Goal: Information Seeking & Learning: Learn about a topic

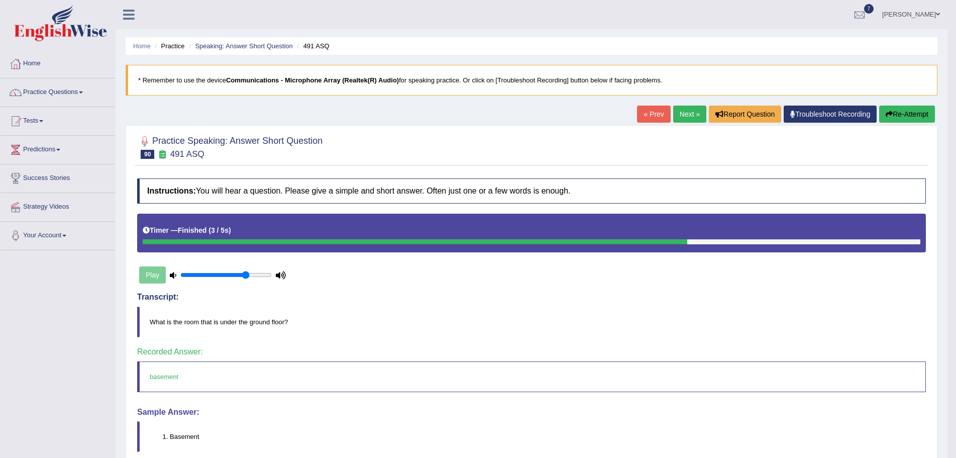
click at [681, 112] on link "Next »" at bounding box center [689, 114] width 33 height 17
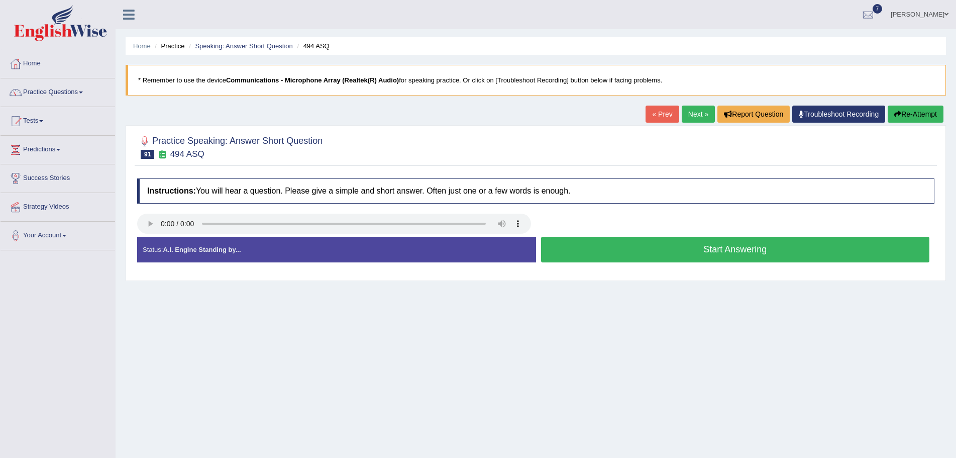
click at [689, 113] on link "Next »" at bounding box center [698, 114] width 33 height 17
click at [655, 114] on link "« Prev" at bounding box center [662, 114] width 33 height 17
click at [623, 371] on div "Home Practice Speaking: Answer Short Question 494 ASQ * Remember to use the dev…" at bounding box center [536, 251] width 841 height 503
click at [687, 114] on link "Next »" at bounding box center [698, 114] width 33 height 17
click at [661, 116] on link "« Prev" at bounding box center [662, 114] width 33 height 17
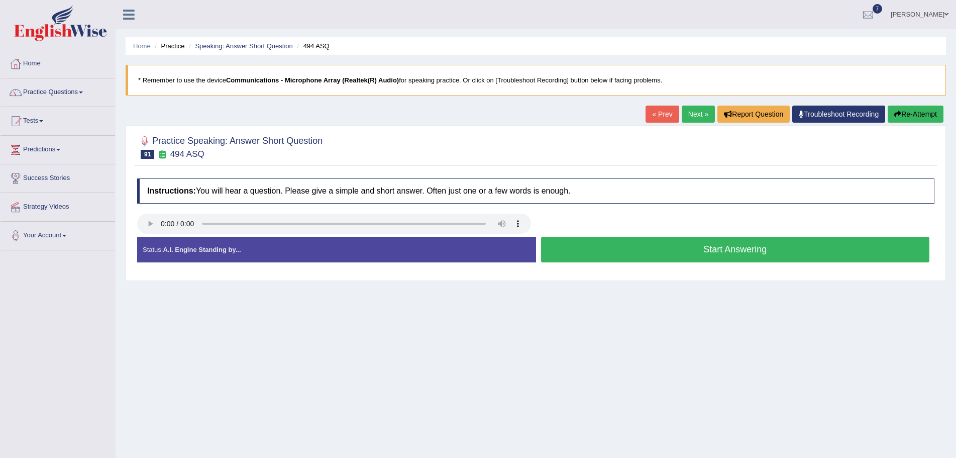
click at [661, 116] on link "« Prev" at bounding box center [662, 114] width 33 height 17
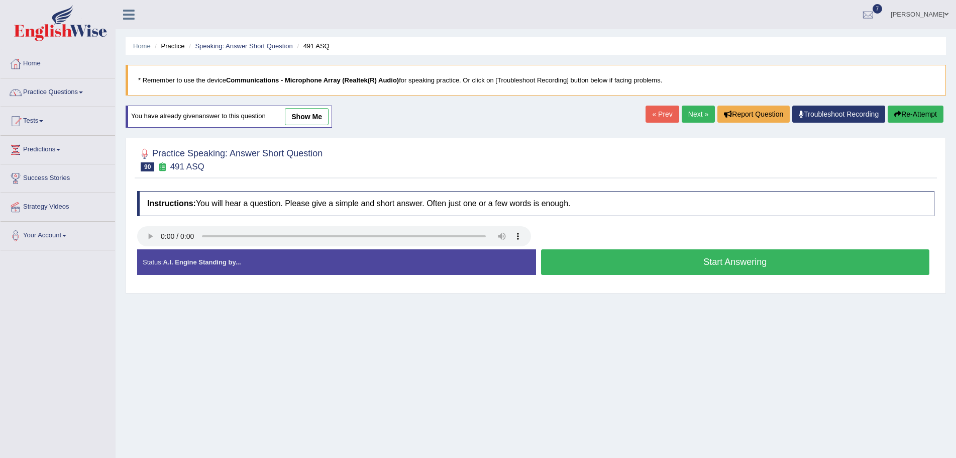
click at [317, 120] on link "show me" at bounding box center [307, 116] width 44 height 17
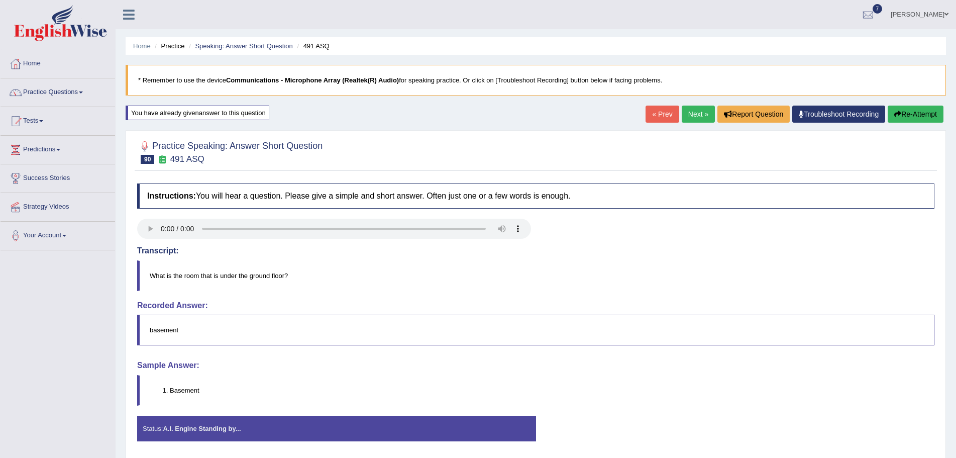
click at [684, 113] on link "Next »" at bounding box center [698, 114] width 33 height 17
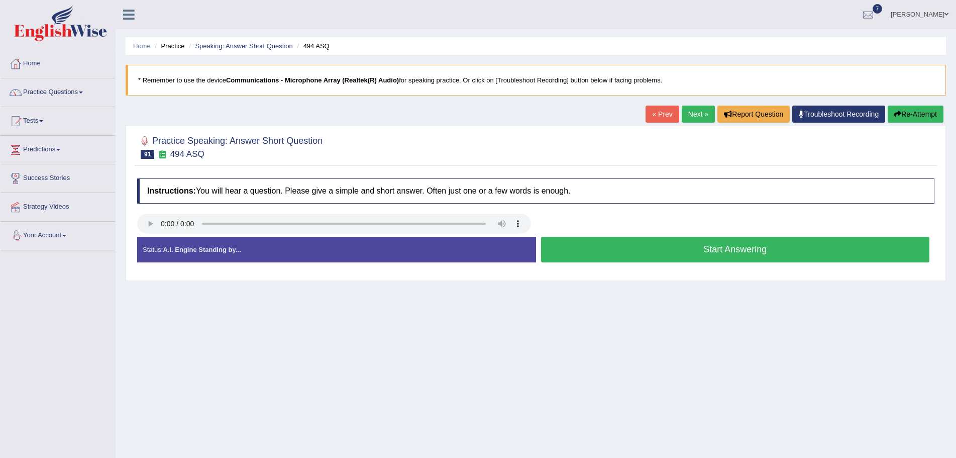
click at [68, 234] on link "Your Account" at bounding box center [58, 234] width 115 height 25
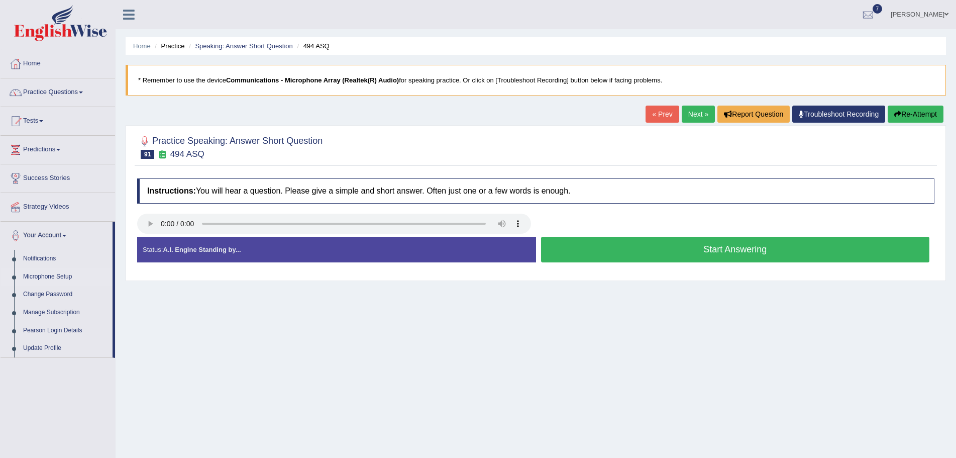
click at [63, 274] on link "Microphone Setup" at bounding box center [66, 277] width 94 height 18
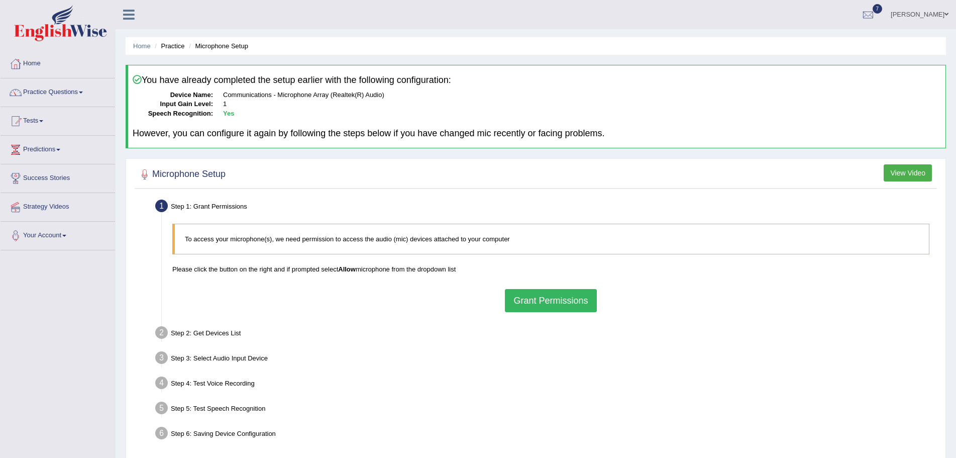
click at [541, 305] on button "Grant Permissions" at bounding box center [550, 300] width 91 height 23
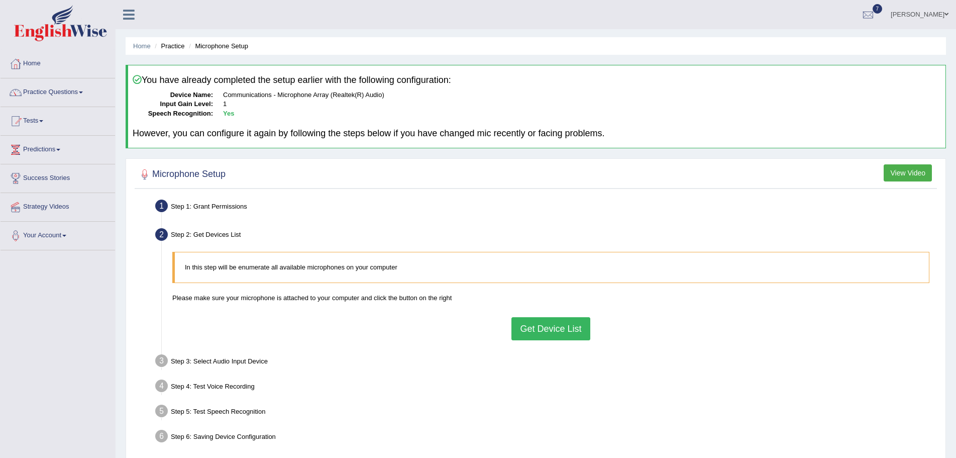
click at [545, 325] on button "Get Device List" at bounding box center [551, 328] width 78 height 23
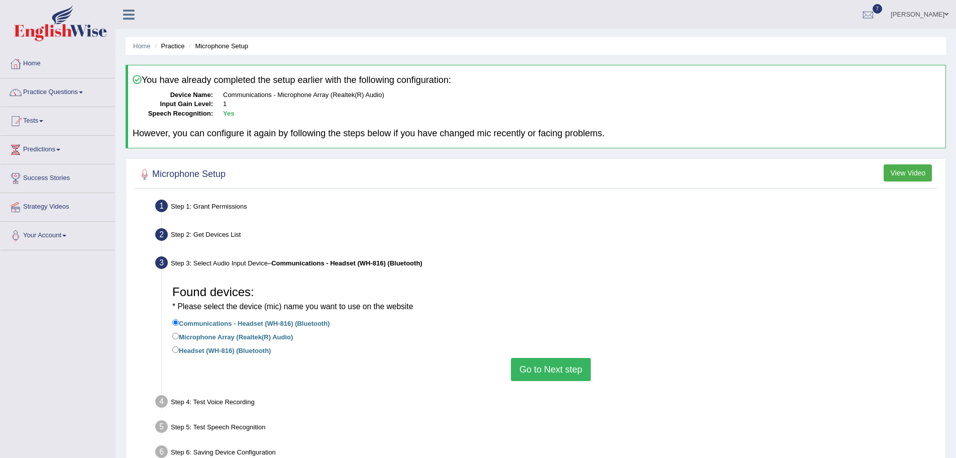
click at [538, 368] on button "Go to Next step" at bounding box center [551, 369] width 80 height 23
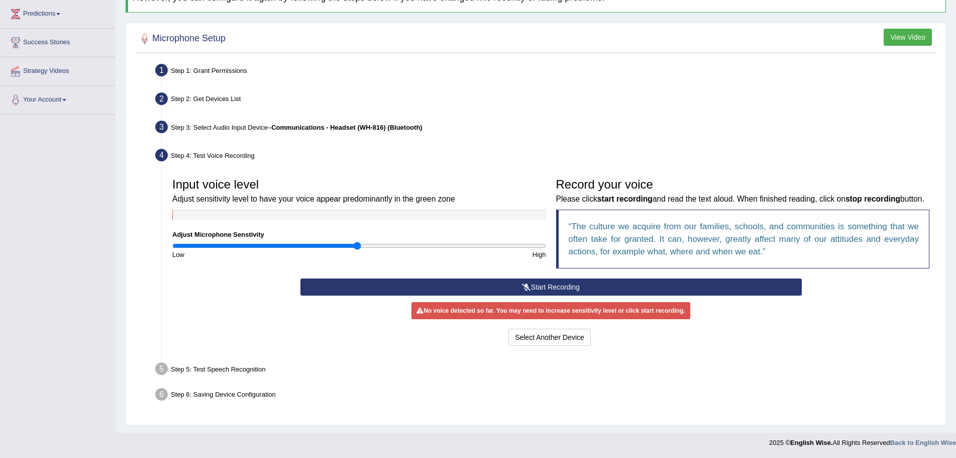
scroll to position [149, 0]
click at [544, 284] on button "Start Recording" at bounding box center [552, 286] width 502 height 17
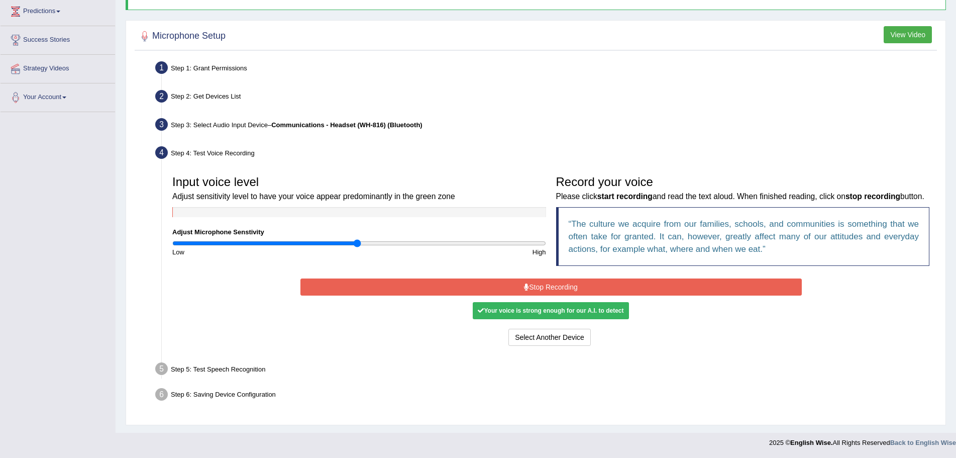
click at [538, 288] on button "Stop Recording" at bounding box center [552, 286] width 502 height 17
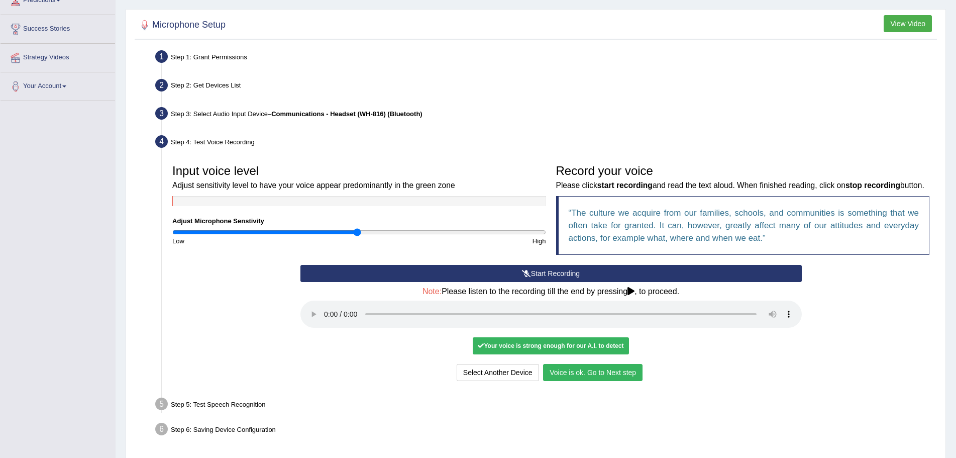
click at [575, 381] on button "Voice is ok. Go to Next step" at bounding box center [593, 372] width 100 height 17
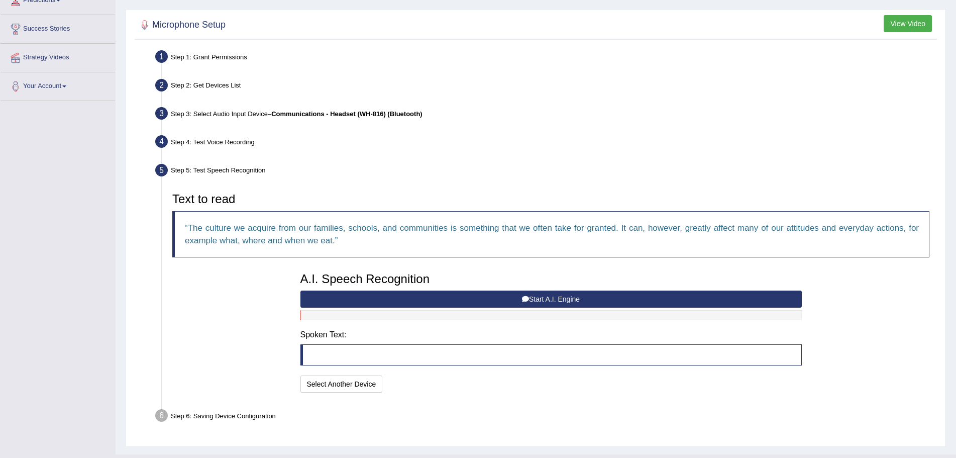
click at [555, 299] on button "Start A.I. Engine" at bounding box center [552, 298] width 502 height 17
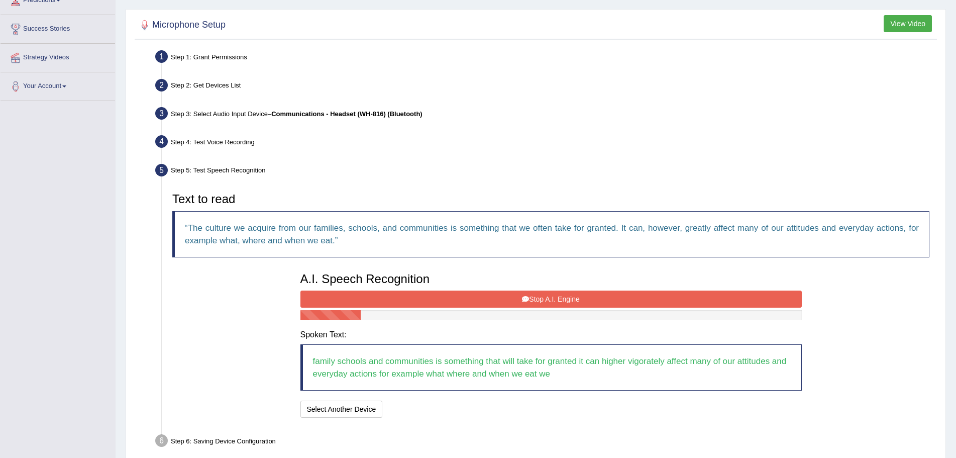
click at [555, 299] on button "Stop A.I. Engine" at bounding box center [552, 298] width 502 height 17
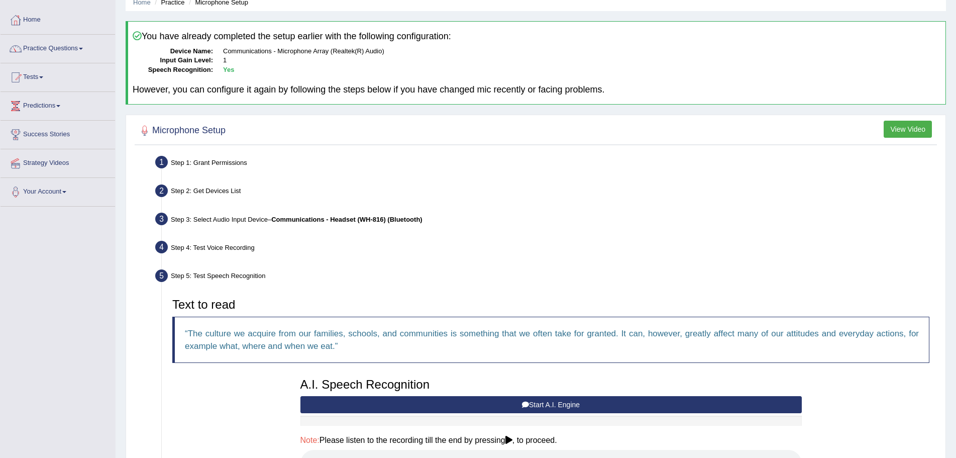
scroll to position [0, 0]
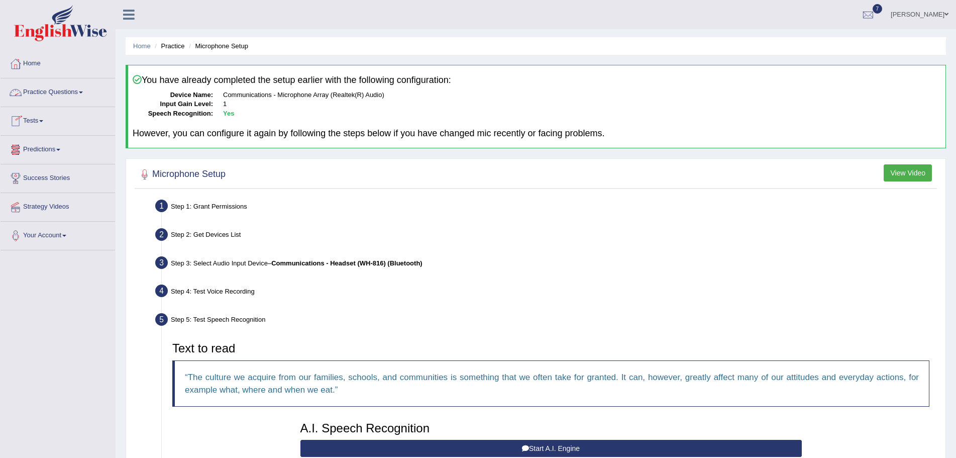
click at [83, 92] on span at bounding box center [81, 92] width 4 height 2
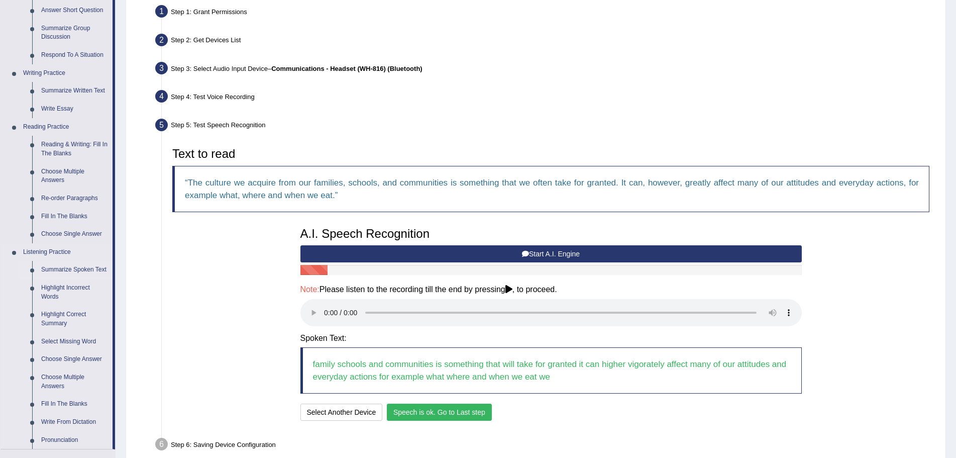
scroll to position [201, 0]
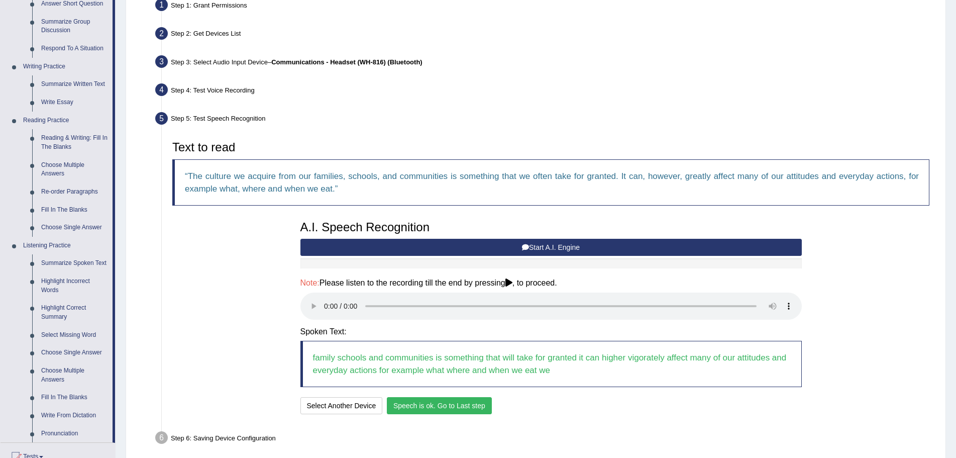
click at [426, 404] on button "Speech is ok. Go to Last step" at bounding box center [439, 405] width 105 height 17
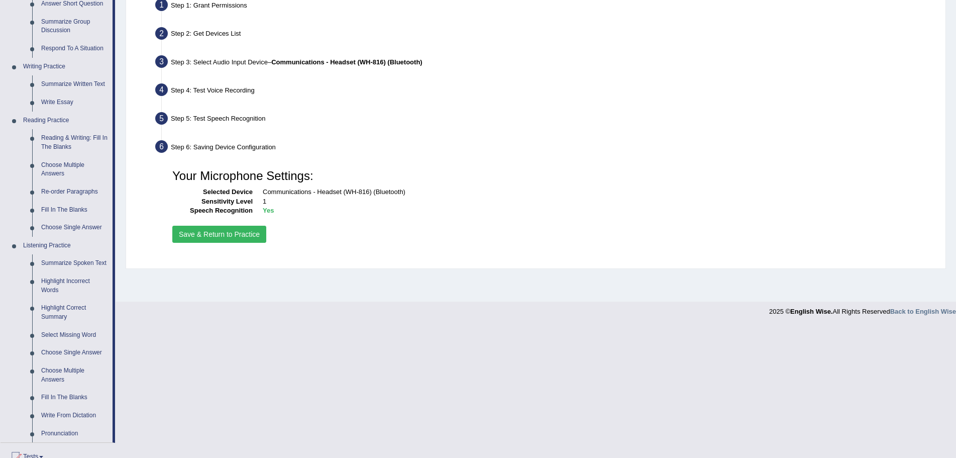
click at [209, 233] on button "Save & Return to Practice" at bounding box center [219, 234] width 94 height 17
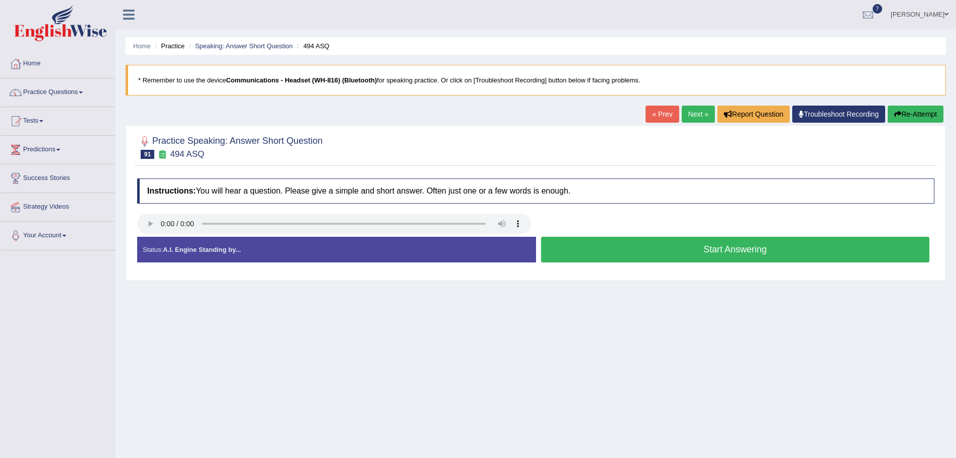
click at [84, 89] on link "Practice Questions" at bounding box center [58, 90] width 115 height 25
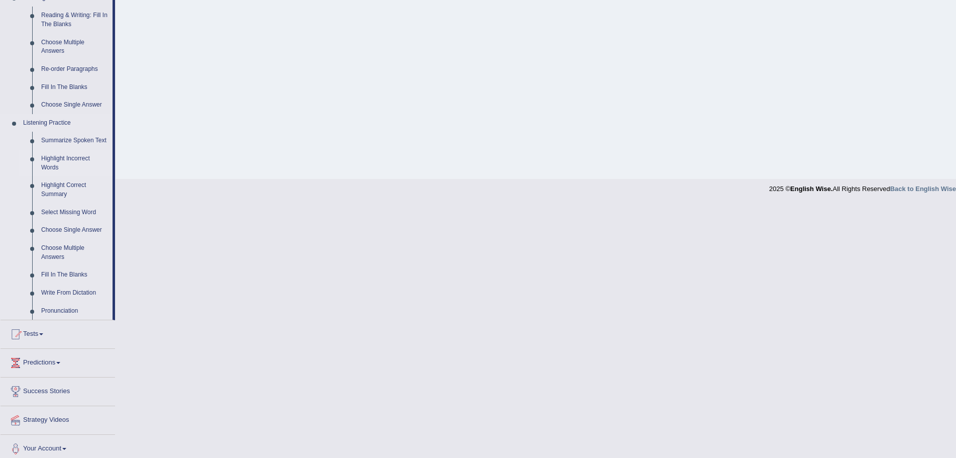
scroll to position [330, 0]
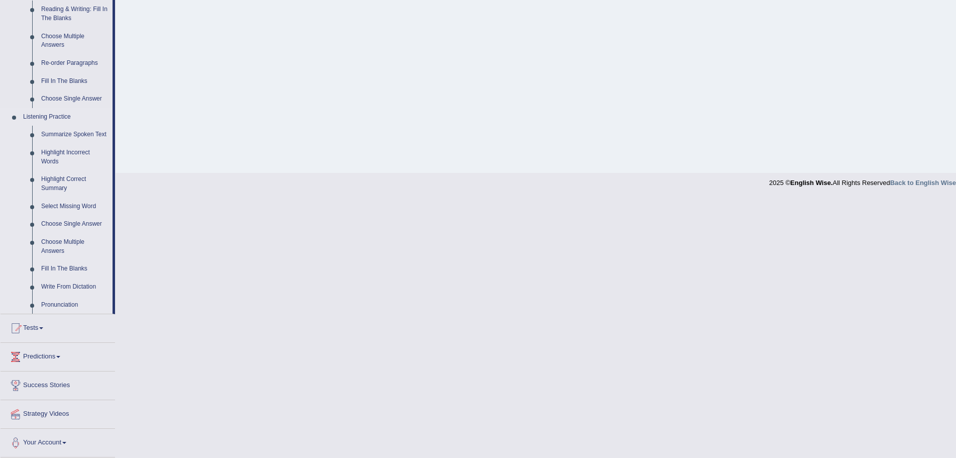
click at [59, 114] on link "Listening Practice" at bounding box center [66, 117] width 94 height 18
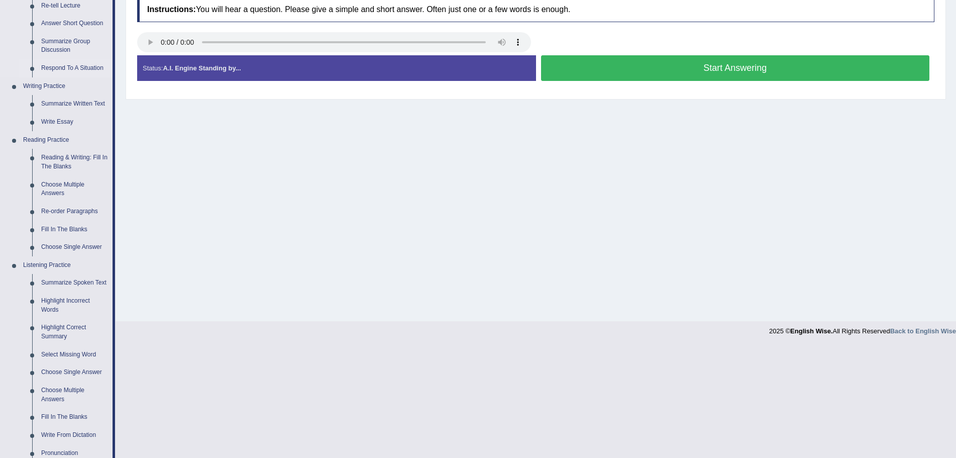
scroll to position [201, 0]
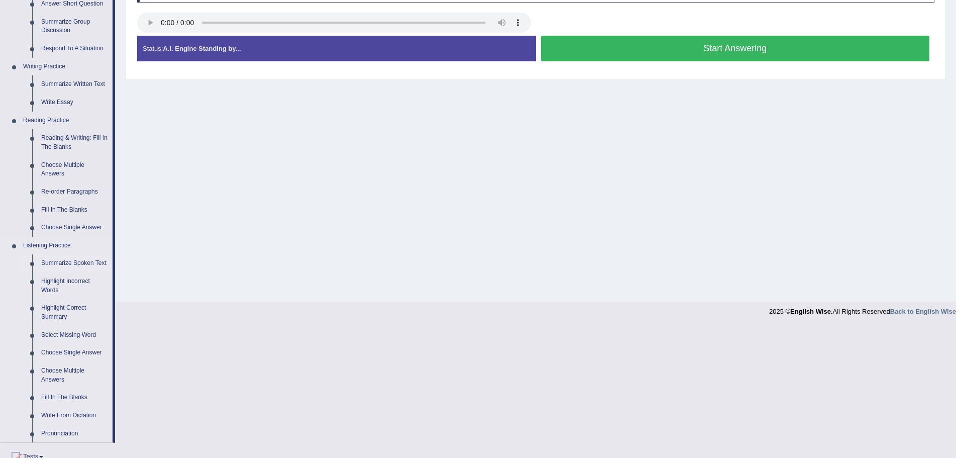
click at [61, 261] on link "Summarize Spoken Text" at bounding box center [75, 263] width 76 height 18
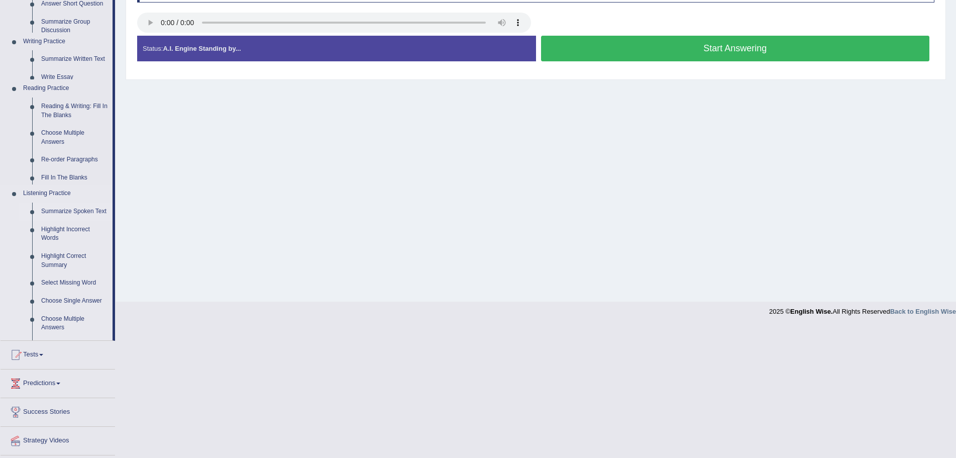
scroll to position [70, 0]
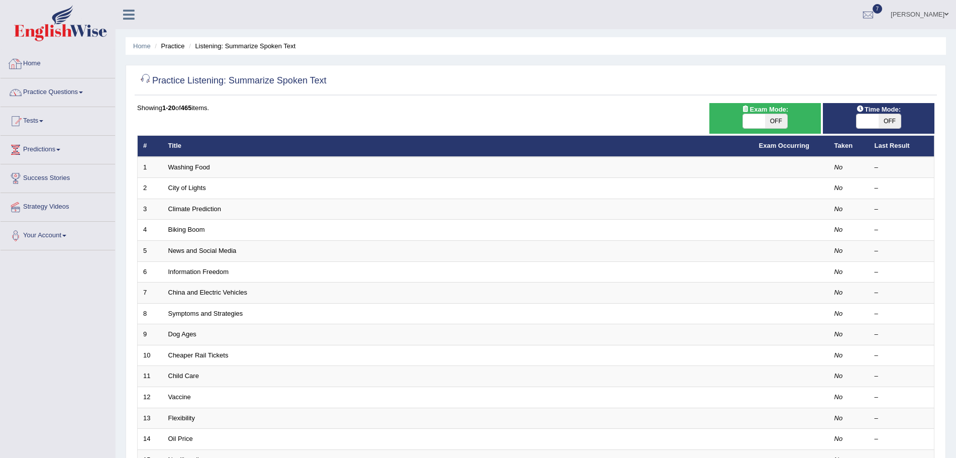
click at [30, 61] on link "Home" at bounding box center [58, 62] width 115 height 25
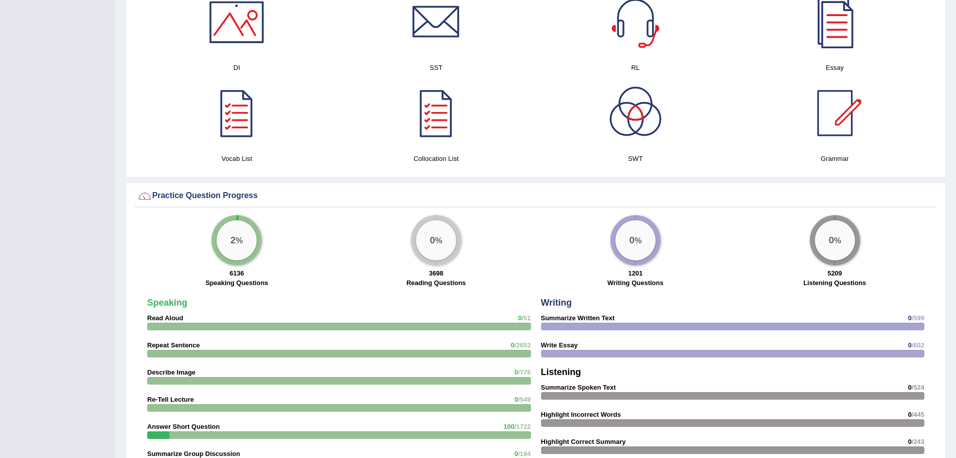
scroll to position [503, 0]
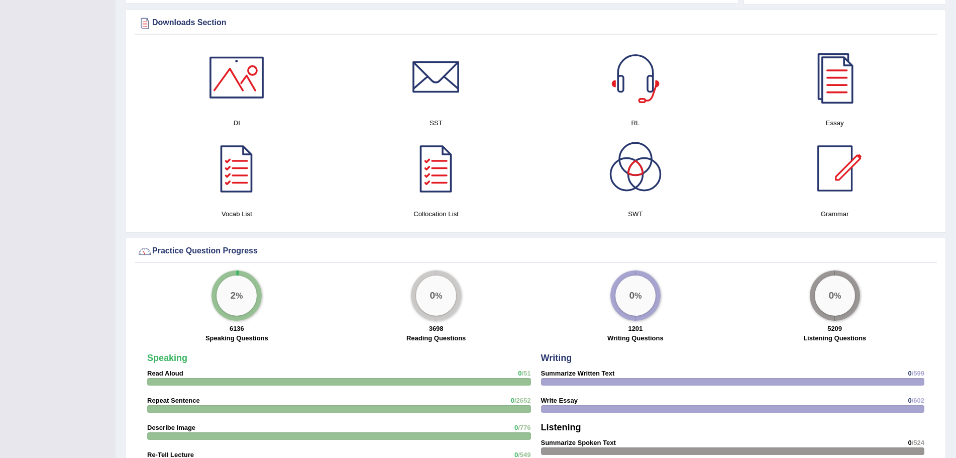
click at [635, 97] on div at bounding box center [636, 77] width 70 height 70
click at [431, 88] on div at bounding box center [436, 77] width 70 height 70
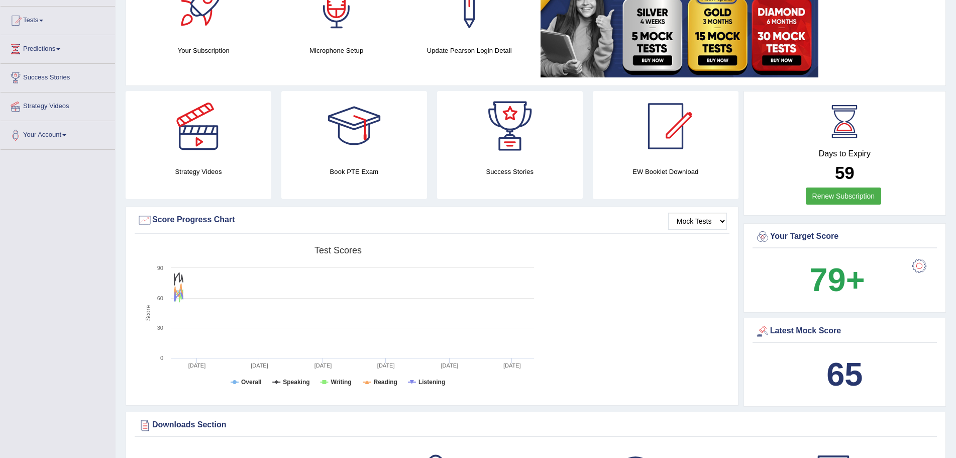
scroll to position [0, 0]
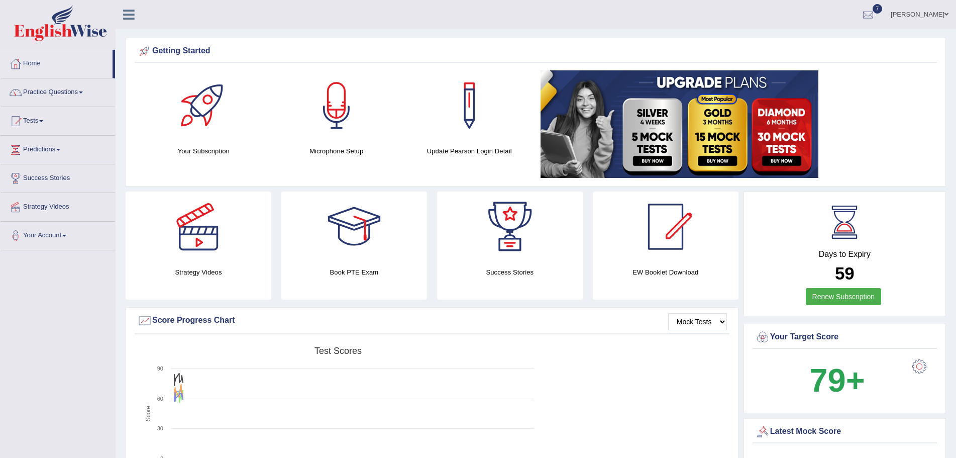
click at [83, 90] on link "Practice Questions" at bounding box center [58, 90] width 115 height 25
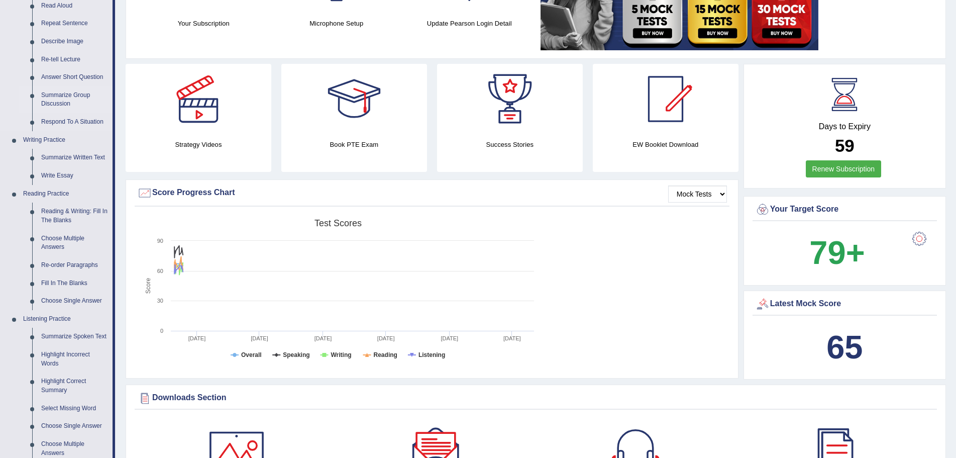
scroll to position [302, 0]
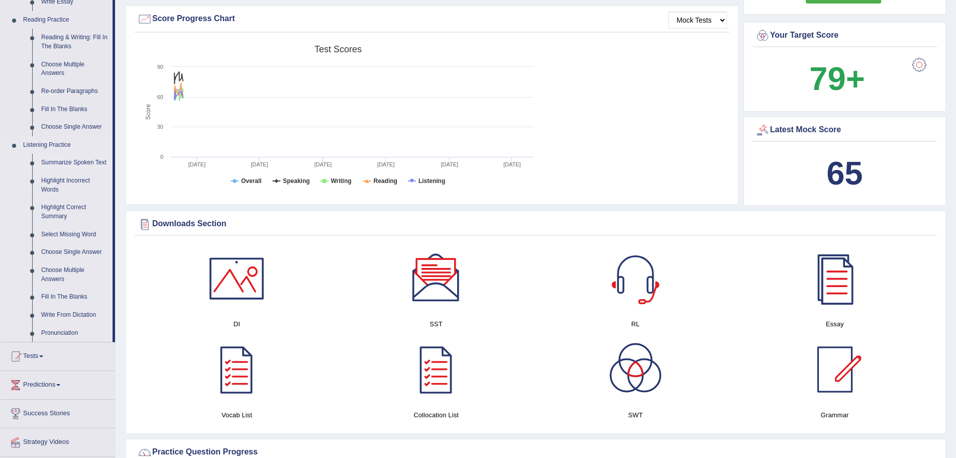
click at [61, 162] on link "Summarize Spoken Text" at bounding box center [75, 163] width 76 height 18
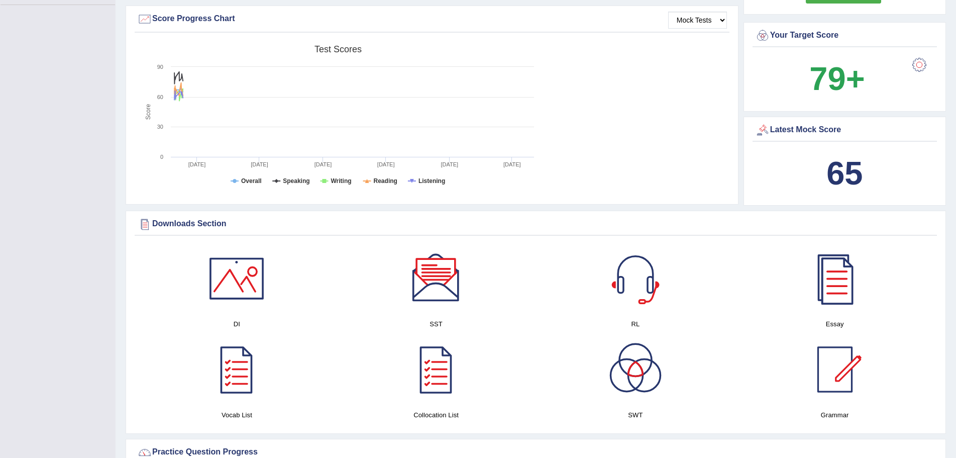
scroll to position [147, 0]
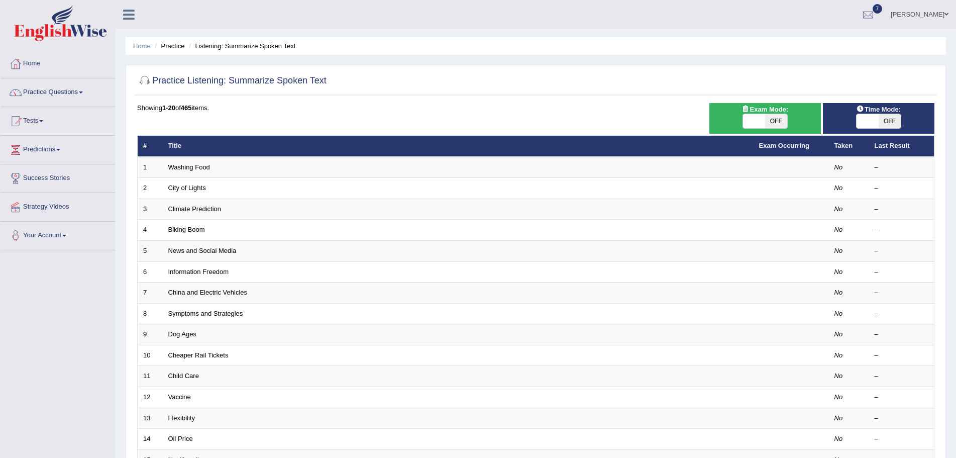
click at [775, 122] on span "OFF" at bounding box center [776, 121] width 22 height 14
checkbox input "true"
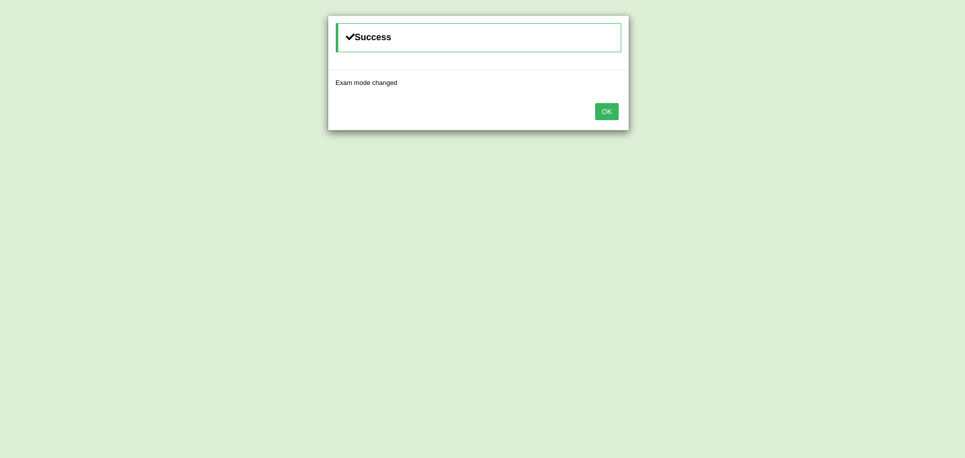
click at [612, 112] on button "OK" at bounding box center [606, 111] width 23 height 17
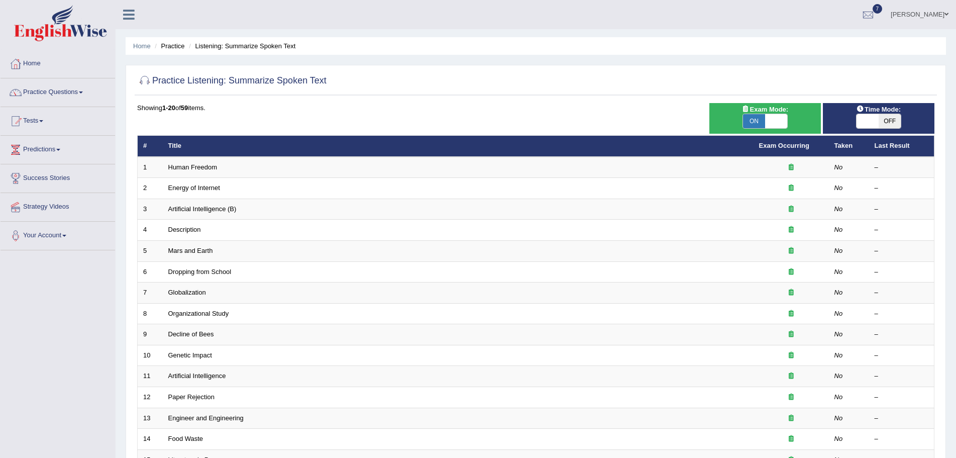
click at [892, 122] on span "OFF" at bounding box center [890, 121] width 22 height 14
checkbox input "true"
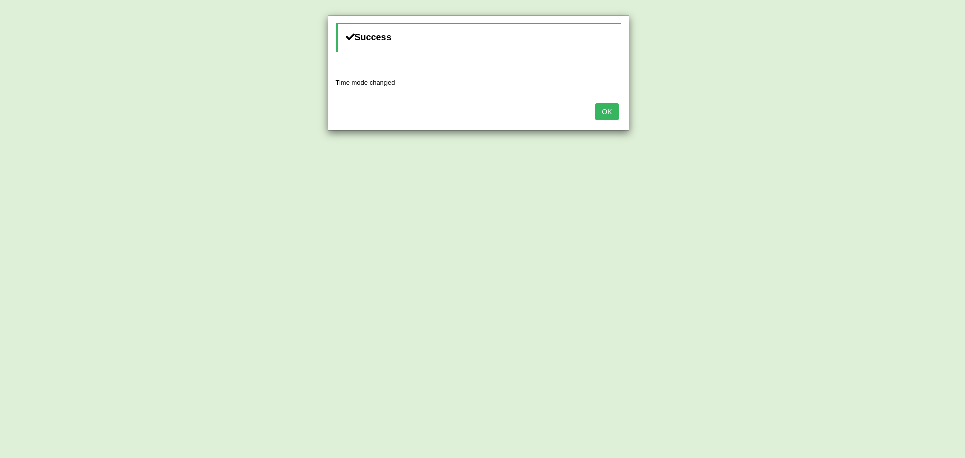
click at [607, 111] on button "OK" at bounding box center [606, 111] width 23 height 17
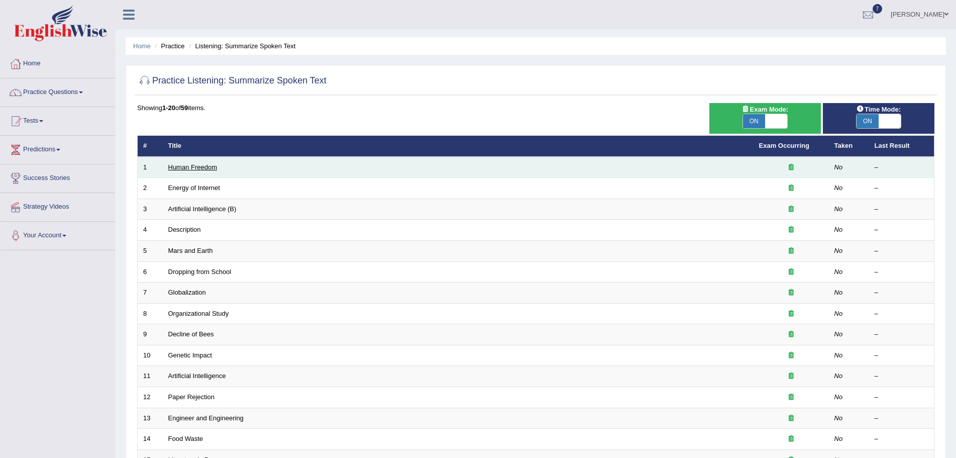
click at [213, 168] on link "Human Freedom" at bounding box center [192, 167] width 49 height 8
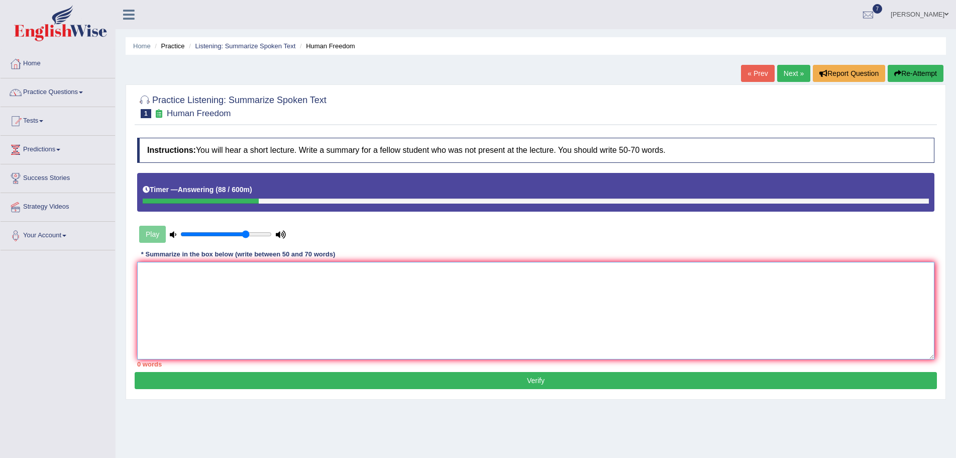
click at [204, 281] on textarea at bounding box center [536, 310] width 798 height 97
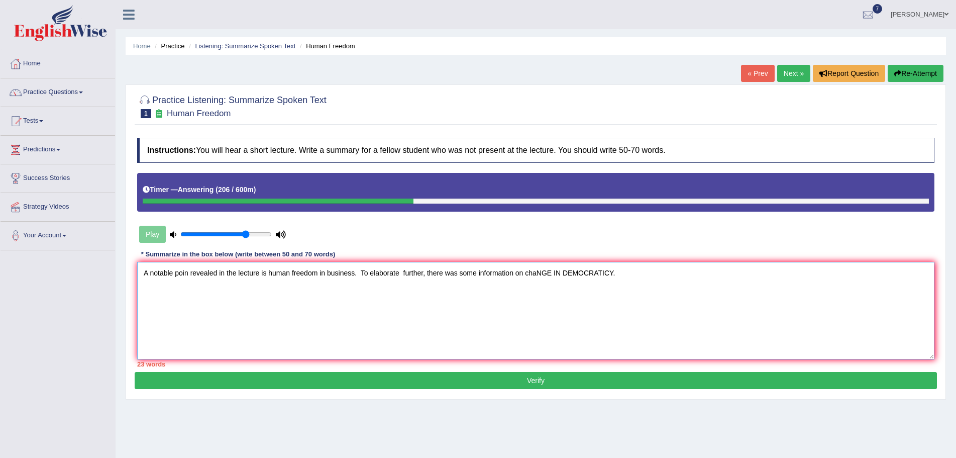
click at [551, 273] on textarea "A notable poin revealed in the lecture is human freedom in business. To elabora…" at bounding box center [536, 310] width 798 height 97
click at [657, 271] on textarea "A notable poin revealed in the lecture is human freedom in business. To elabora…" at bounding box center [536, 310] width 798 height 97
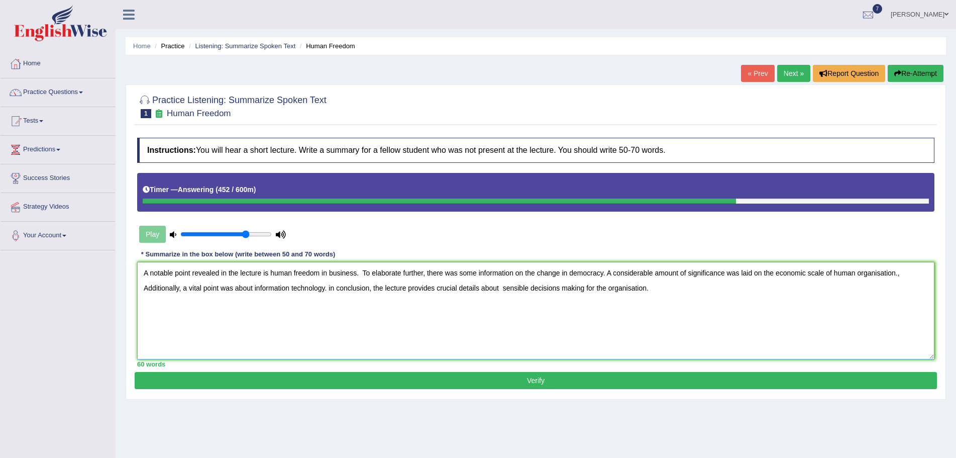
click at [329, 287] on textarea "A notable point revealed in the lecture is human freedom in business. To elabor…" at bounding box center [536, 310] width 798 height 97
click at [331, 287] on textarea "A notable point revealed in the lecture is human freedom in business. To elabor…" at bounding box center [536, 310] width 798 height 97
click at [270, 274] on textarea "A notable point revealed in the lecture is human freedom in business. To elabor…" at bounding box center [536, 310] width 798 height 97
type textarea "A notable point revealed in the lecture is on human freedom in business. To ela…"
click at [543, 378] on button "Verify" at bounding box center [536, 380] width 803 height 17
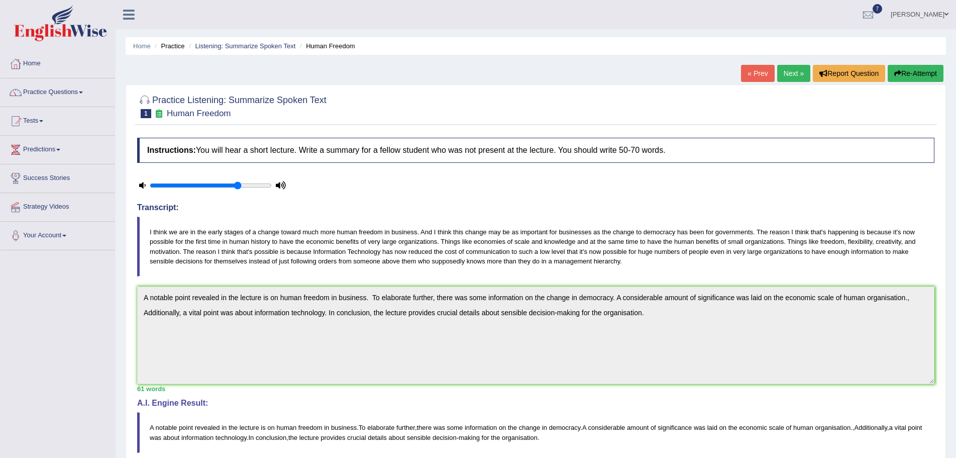
click at [786, 74] on link "Next »" at bounding box center [793, 73] width 33 height 17
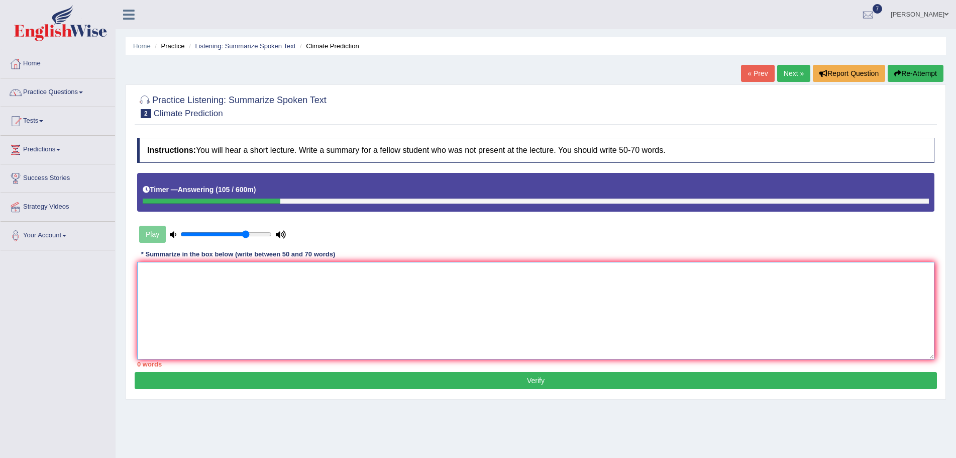
click at [217, 292] on textarea at bounding box center [536, 310] width 798 height 97
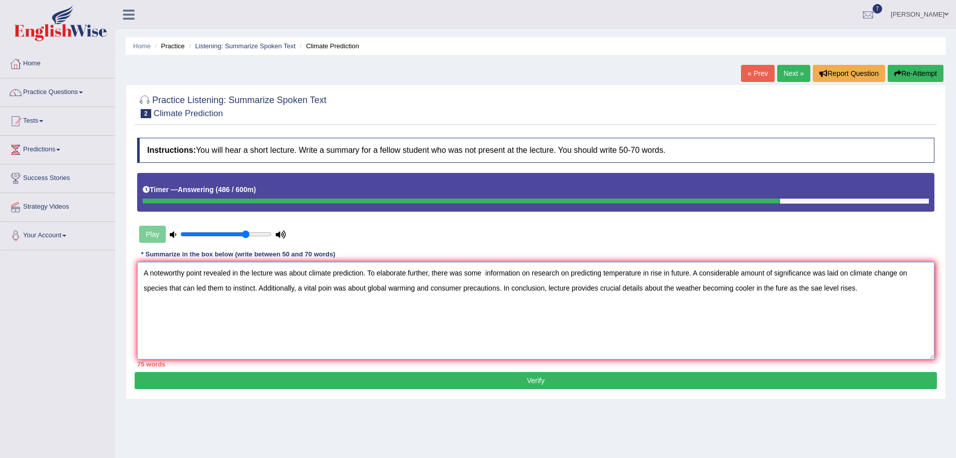
click at [485, 274] on textarea "A noteworthy point revealed in the lecture was about climate prediction. To ela…" at bounding box center [536, 310] width 798 height 97
click at [563, 272] on textarea "A noteworthy point revealed in the lecture was about climate prediction. To ela…" at bounding box center [536, 310] width 798 height 97
click at [632, 272] on textarea "A noteworthy point revealed in the lecture was about climate prediction. To ela…" at bounding box center [536, 310] width 798 height 97
click at [709, 273] on textarea "A noteworthy point revealed in the lecture was about climate prediction. To ela…" at bounding box center [536, 310] width 798 height 97
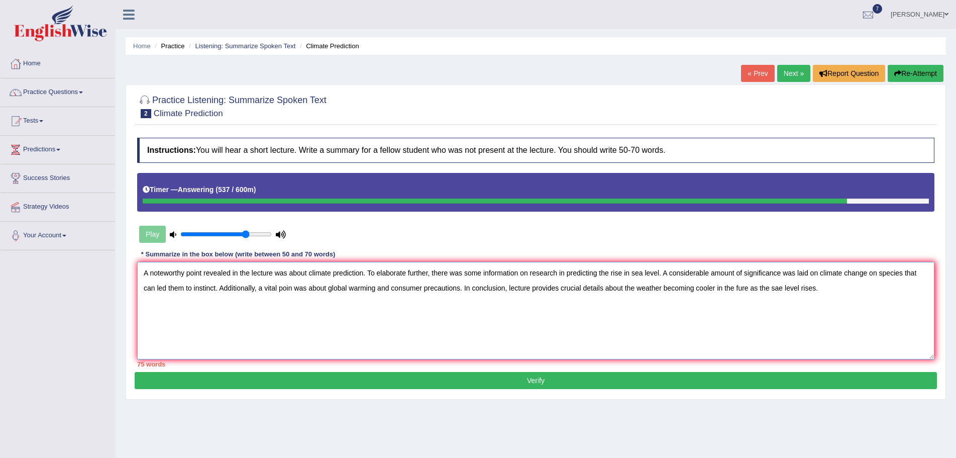
click at [184, 287] on textarea "A noteworthy point revealed in the lecture was about climate prediction. To ela…" at bounding box center [536, 310] width 798 height 97
click at [189, 287] on textarea "A noteworthy point revealed in the lecture was about climate prediction. To ela…" at bounding box center [536, 310] width 798 height 97
click at [615, 337] on textarea "A noteworthy point revealed in the lecture was about climate prediction. To ela…" at bounding box center [536, 310] width 798 height 97
click at [779, 289] on textarea "A noteworthy point revealed in the lecture was about climate prediction. To ela…" at bounding box center [536, 310] width 798 height 97
type textarea "A noteworthy point revealed in the lecture was about climate prediction. To ela…"
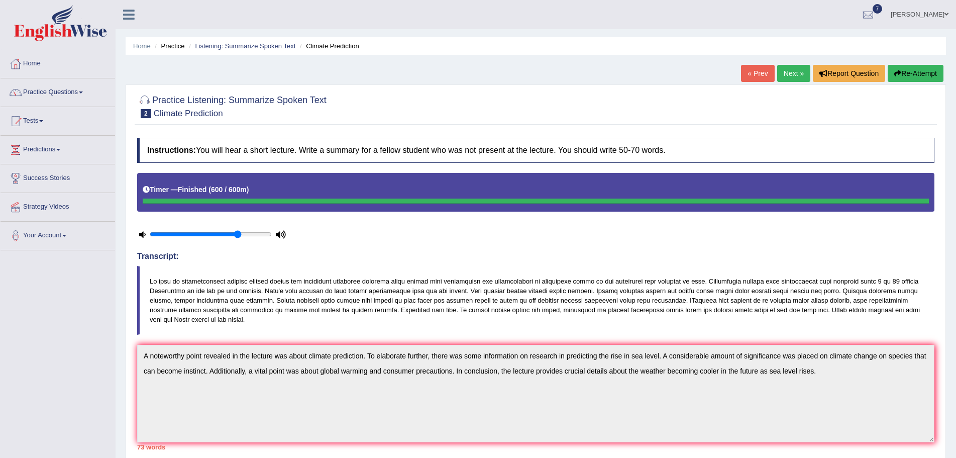
click at [784, 75] on link "Next »" at bounding box center [793, 73] width 33 height 17
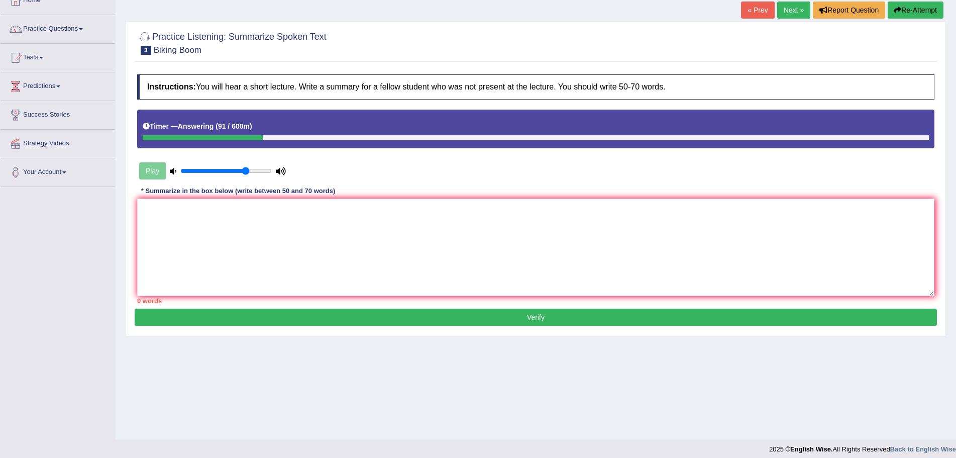
scroll to position [70, 0]
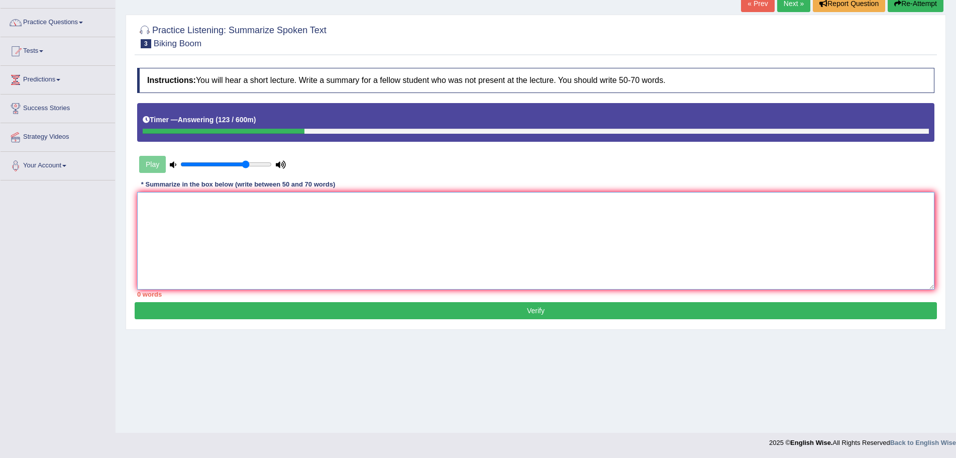
click at [326, 227] on textarea at bounding box center [536, 240] width 798 height 97
click at [473, 204] on textarea "A noteworthy point revealed in the lecture was about the Biking Boom in the Uni…" at bounding box center [536, 240] width 798 height 97
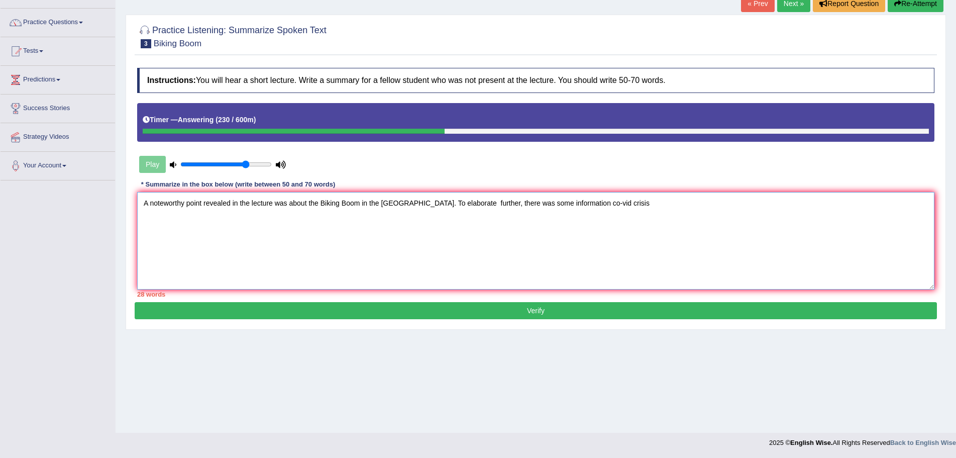
click at [594, 230] on textarea "A noteworthy point revealed in the lecture was about the Biking Boom in the Uni…" at bounding box center [536, 240] width 798 height 97
click at [620, 204] on textarea "A noteworthy point revealed in the lecture was about the Biking Boom in the Uni…" at bounding box center [536, 240] width 798 height 97
click at [574, 251] on textarea "A noteworthy point revealed in the lecture was about the Biking Boom in the Uni…" at bounding box center [536, 240] width 798 height 97
click at [668, 204] on textarea "A noteworthy point revealed in the lecture was about the Biking Boom in the Uni…" at bounding box center [536, 240] width 798 height 97
click at [892, 204] on textarea "A noteworthy point revealed in the lecture was about the Biking Boom in the Uni…" at bounding box center [536, 240] width 798 height 97
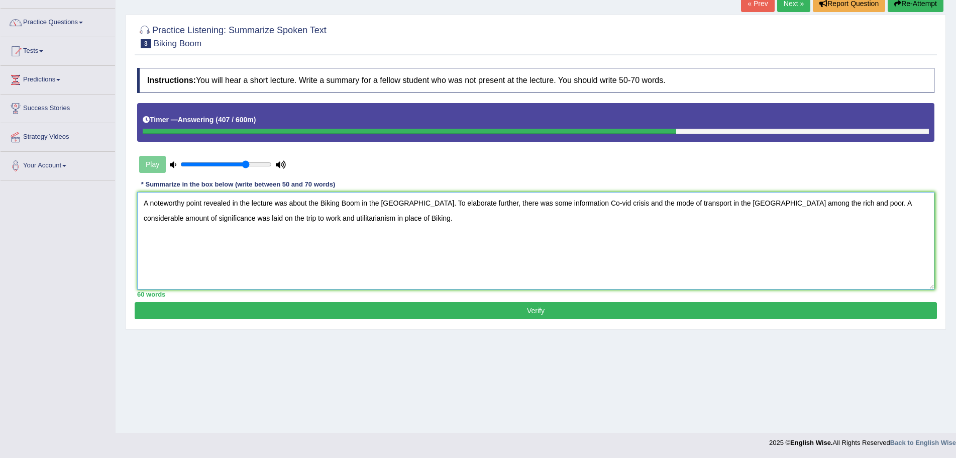
click at [427, 220] on textarea "A noteworthy point revealed in the lecture was about the Biking Boom in the Uni…" at bounding box center [536, 240] width 798 height 97
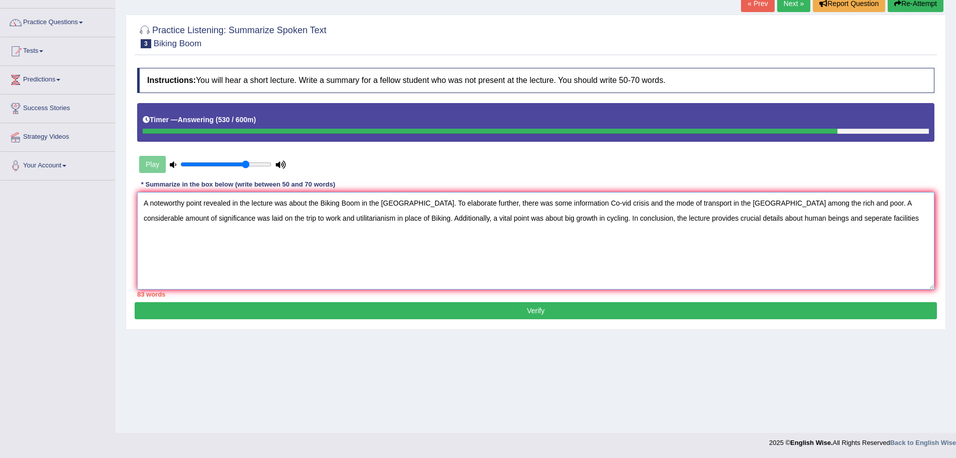
click at [534, 217] on textarea "A noteworthy point revealed in the lecture was about the Biking Boom in the Uni…" at bounding box center [536, 240] width 798 height 97
click at [919, 218] on textarea "A noteworthy point revealed in the lecture was about the Biking Boom in the Uni…" at bounding box center [536, 240] width 798 height 97
type textarea "A noteworthy point revealed in the lecture was about the Biking Boom in the Uni…"
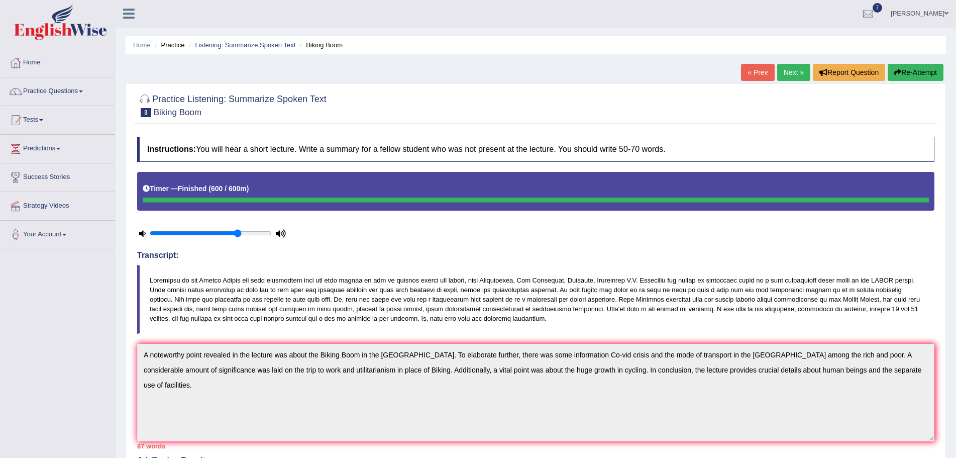
scroll to position [0, 0]
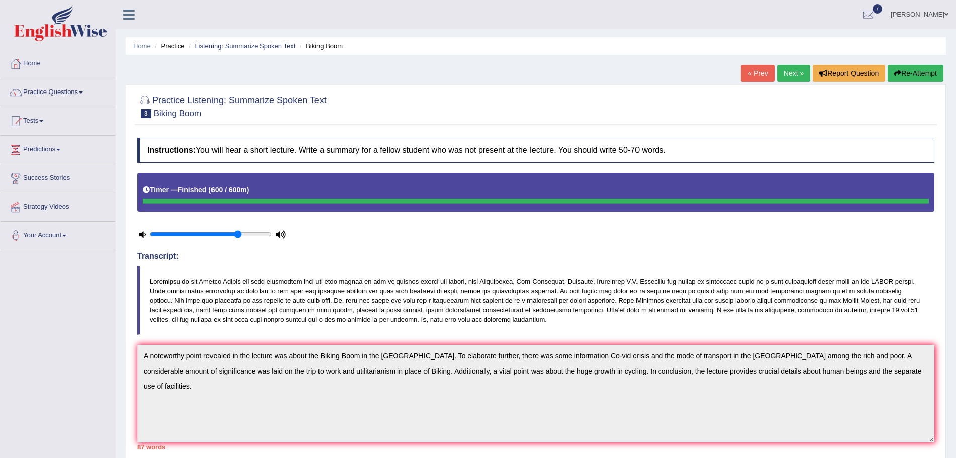
click at [921, 73] on button "Re-Attempt" at bounding box center [916, 73] width 56 height 17
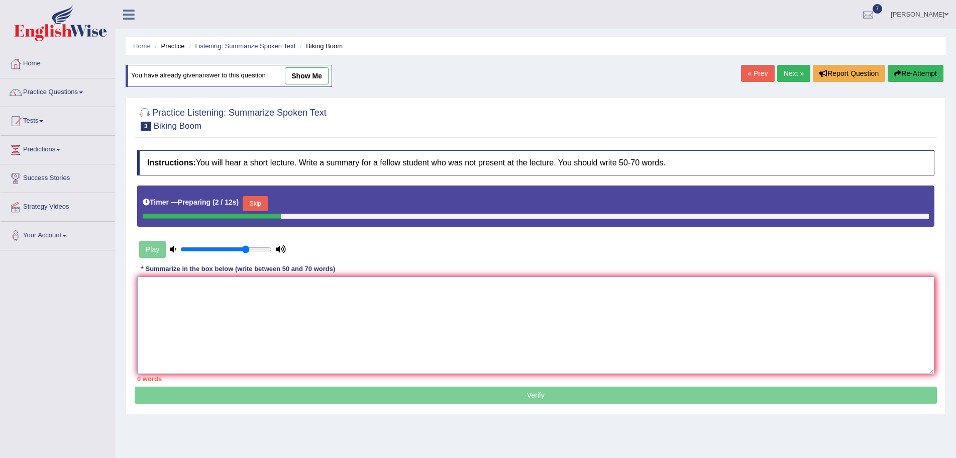
click at [182, 289] on textarea at bounding box center [536, 324] width 798 height 97
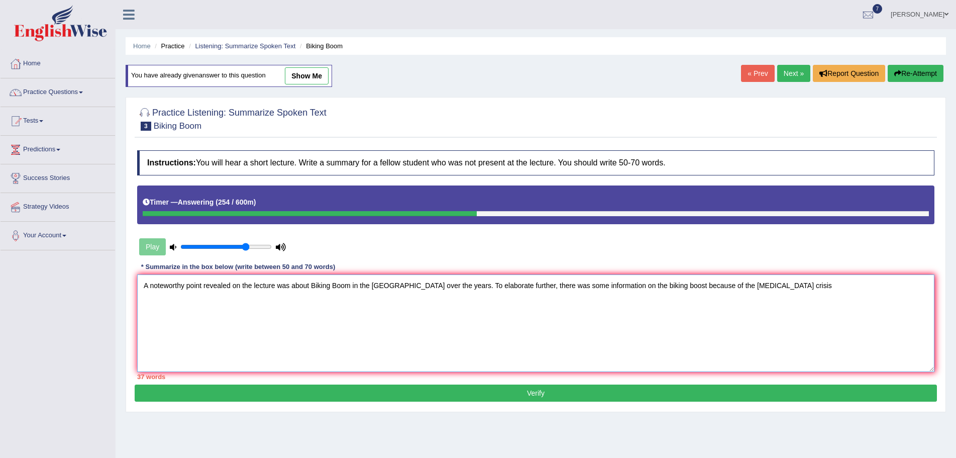
click at [811, 284] on textarea "A noteworthy point revealed on the lecture was about Biking Boom in the [GEOGRA…" at bounding box center [536, 322] width 798 height 97
click at [834, 292] on textarea "A noteworthy point revealed in the lecture was about the Biking Boom in the [GE…" at bounding box center [536, 322] width 798 height 97
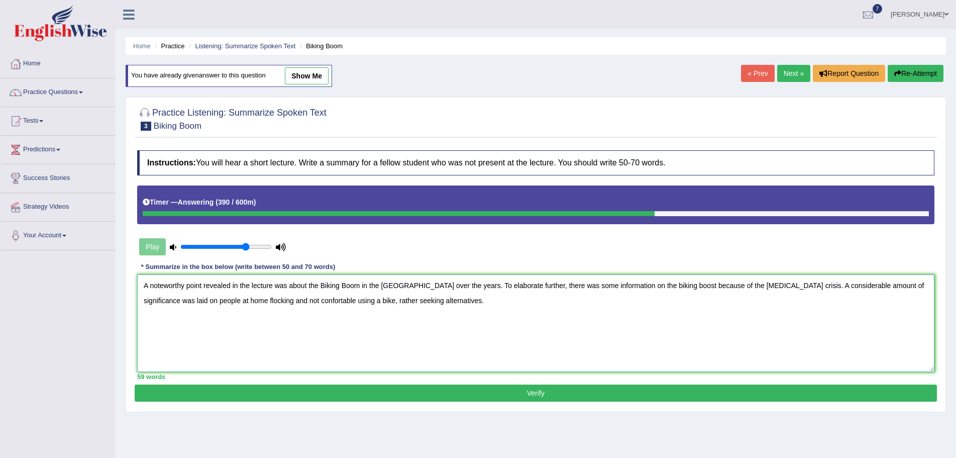
click at [491, 301] on textarea "A noteworthy point revealed in the lecture was about the Biking Boom in the [GE…" at bounding box center [536, 322] width 798 height 97
click at [268, 300] on textarea "A noteworthy point revealed in the lecture was about the Biking Boom in the [GE…" at bounding box center [536, 322] width 798 height 97
drag, startPoint x: 457, startPoint y: 301, endPoint x: 367, endPoint y: 301, distance: 90.0
click at [367, 301] on textarea "A noteworthy point revealed in the lecture was about the Biking Boom in the [GE…" at bounding box center [536, 322] width 798 height 97
click at [592, 305] on textarea "A noteworthy point revealed in the lecture was about the Biking Boom in the [GE…" at bounding box center [536, 322] width 798 height 97
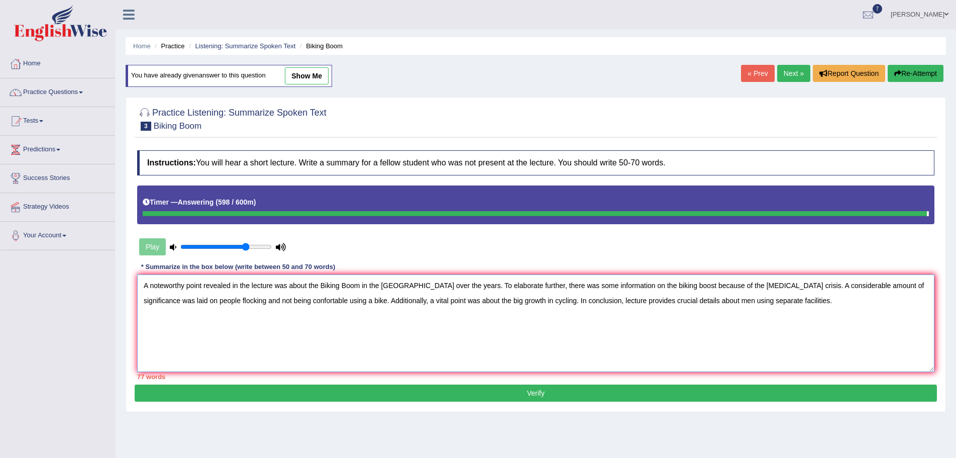
click at [512, 301] on textarea "A noteworthy point revealed in the lecture was about the Biking Boom in the Uni…" at bounding box center [536, 322] width 798 height 97
type textarea "A noteworthy point revealed in the lecture was about the Biking Boom in the Uni…"
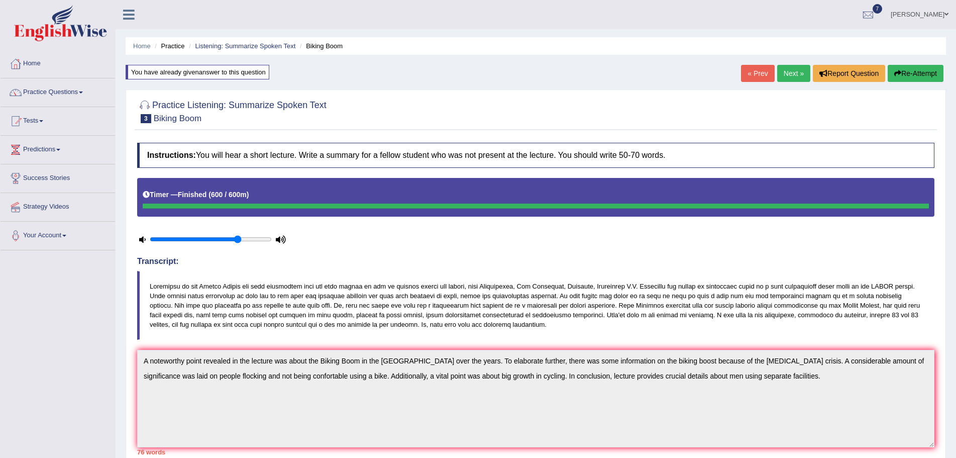
click at [789, 73] on link "Next »" at bounding box center [793, 73] width 33 height 17
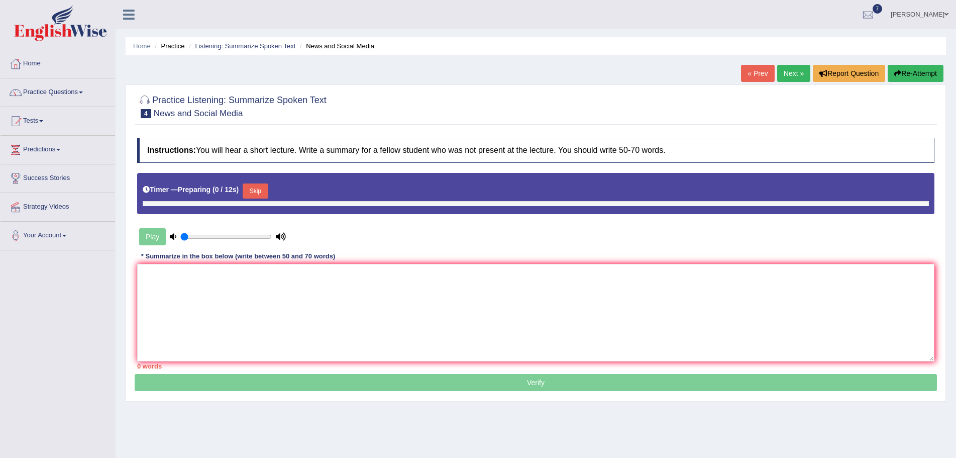
type input "0.75"
click at [195, 285] on textarea at bounding box center [536, 312] width 798 height 97
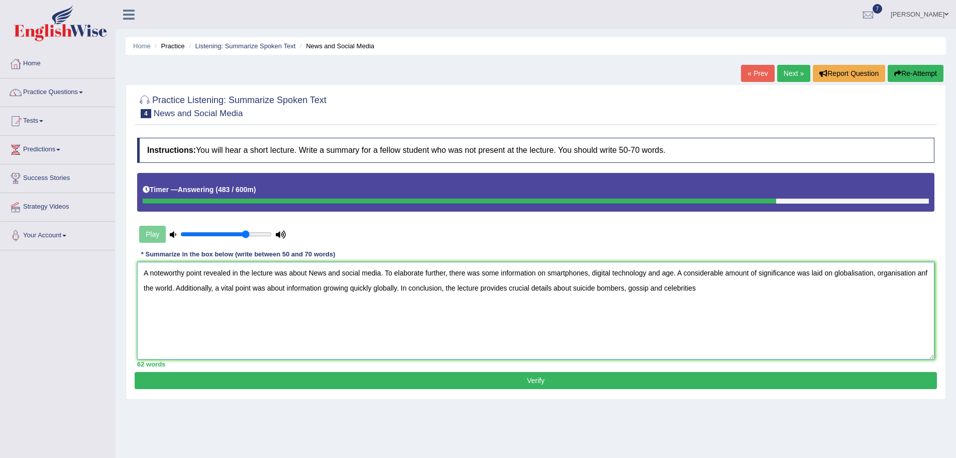
click at [701, 288] on textarea "A noteworthy point revealed in the lecture was about News and social media. To …" at bounding box center [536, 310] width 798 height 97
click at [299, 289] on textarea "A noteworthy point revealed in the lecture was about News and social media. To …" at bounding box center [536, 310] width 798 height 97
click at [255, 337] on textarea "A noteworthy point revealed in the lecture was about News and social media. To …" at bounding box center [536, 310] width 798 height 97
click at [298, 287] on textarea "A noteworthy point revealed in the lecture was about News and social media. To …" at bounding box center [536, 310] width 798 height 97
type textarea "A noteworthy point revealed in the lecture was about News and social media. To …"
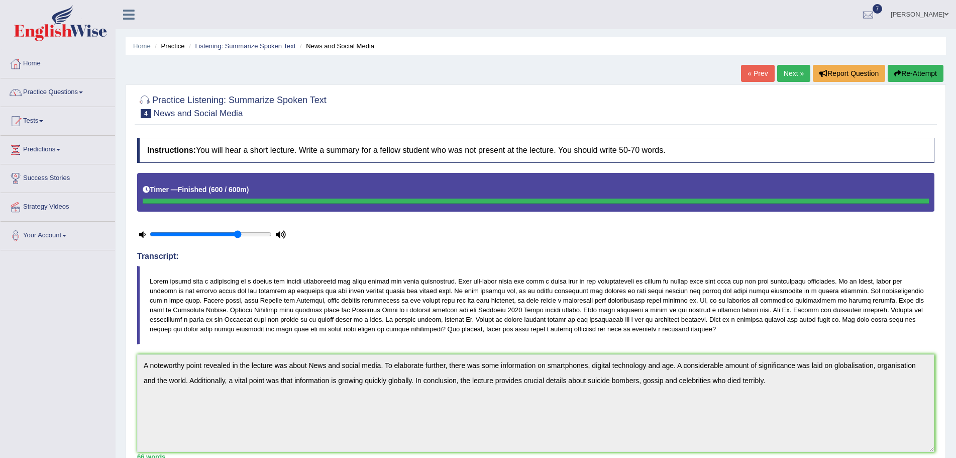
click at [946, 12] on span at bounding box center [947, 14] width 4 height 7
click at [885, 130] on link "Log out" at bounding box center [901, 130] width 109 height 23
